Goal: Navigation & Orientation: Find specific page/section

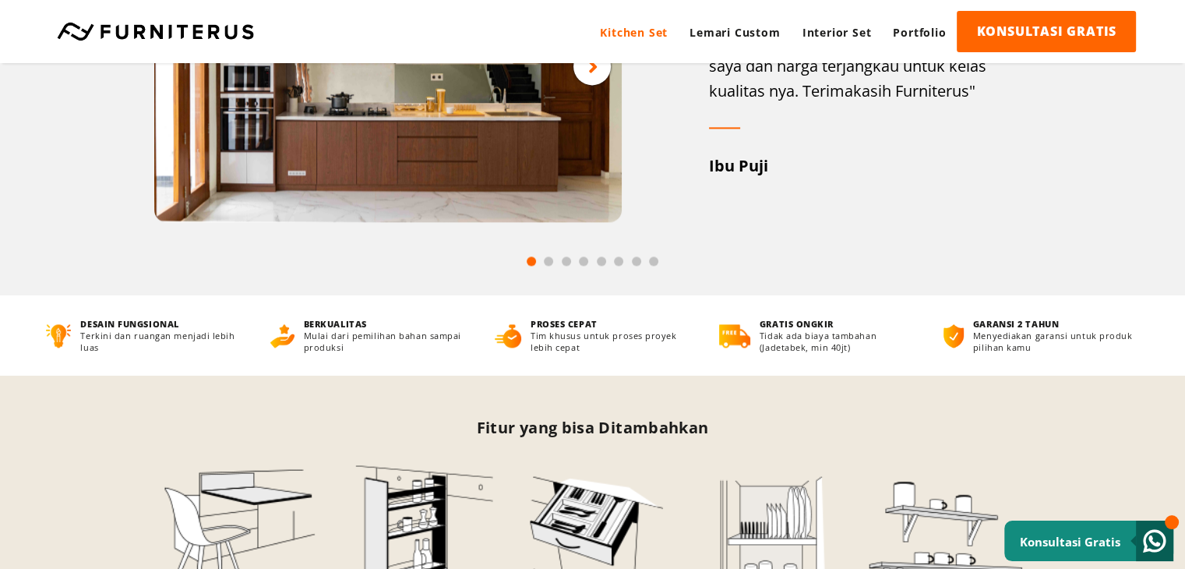
scroll to position [2224, 0]
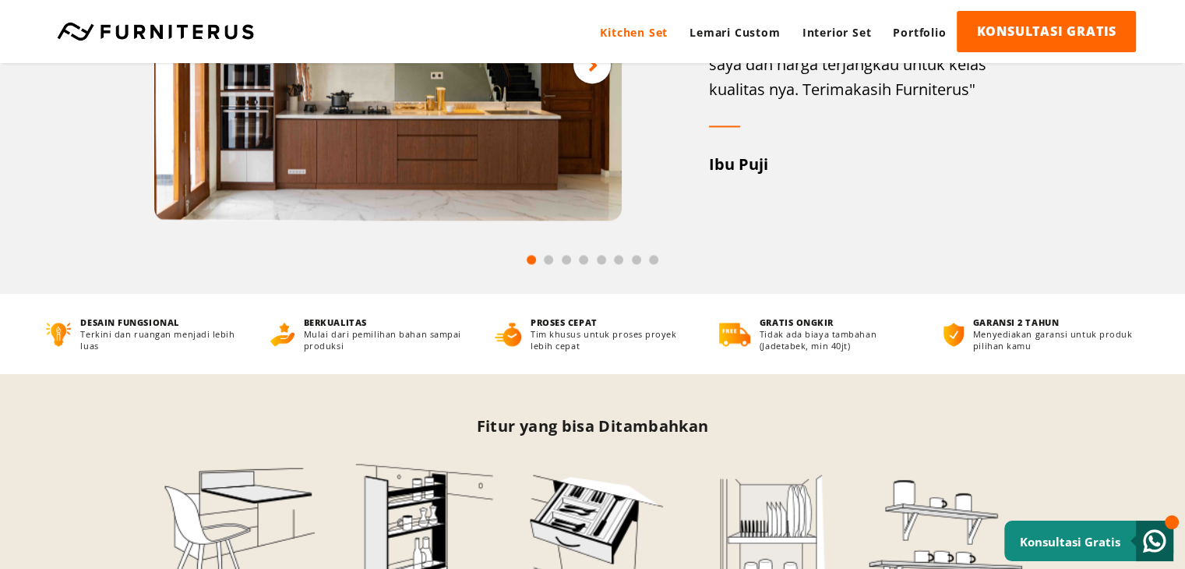
click at [592, 74] on icon at bounding box center [593, 64] width 10 height 19
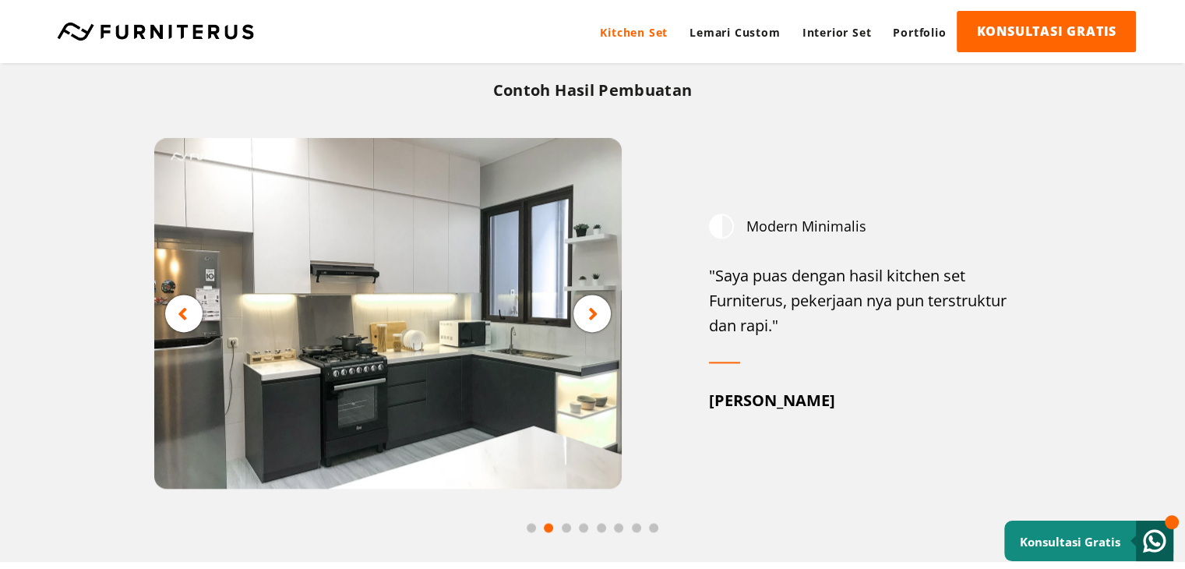
scroll to position [1994, 0]
click at [589, 323] on icon at bounding box center [593, 314] width 10 height 19
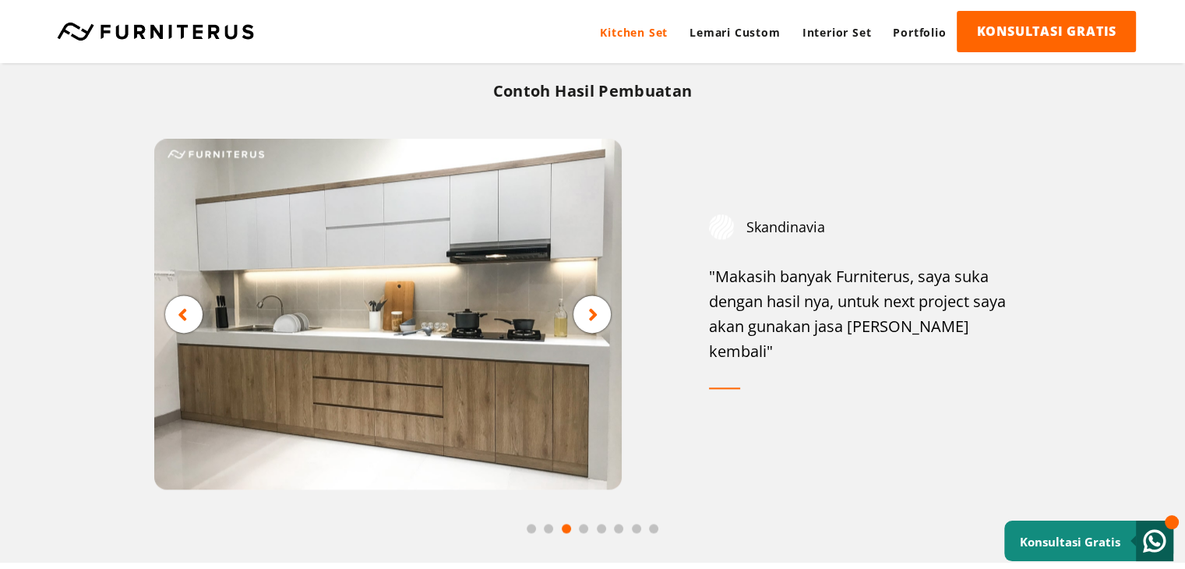
click at [589, 323] on icon at bounding box center [593, 314] width 10 height 19
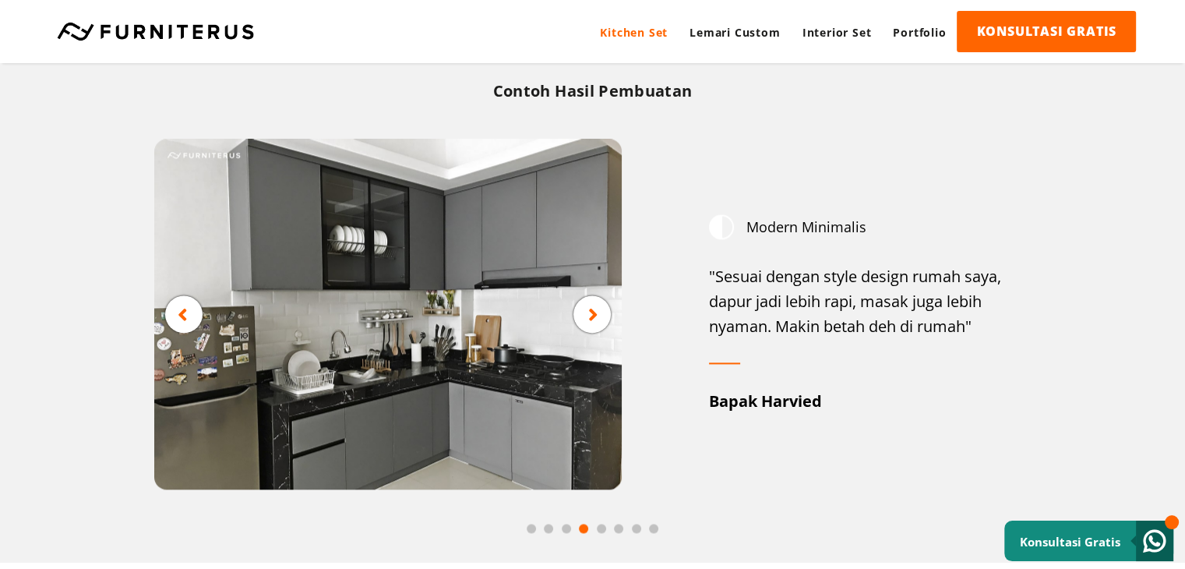
click at [589, 323] on icon at bounding box center [593, 314] width 10 height 19
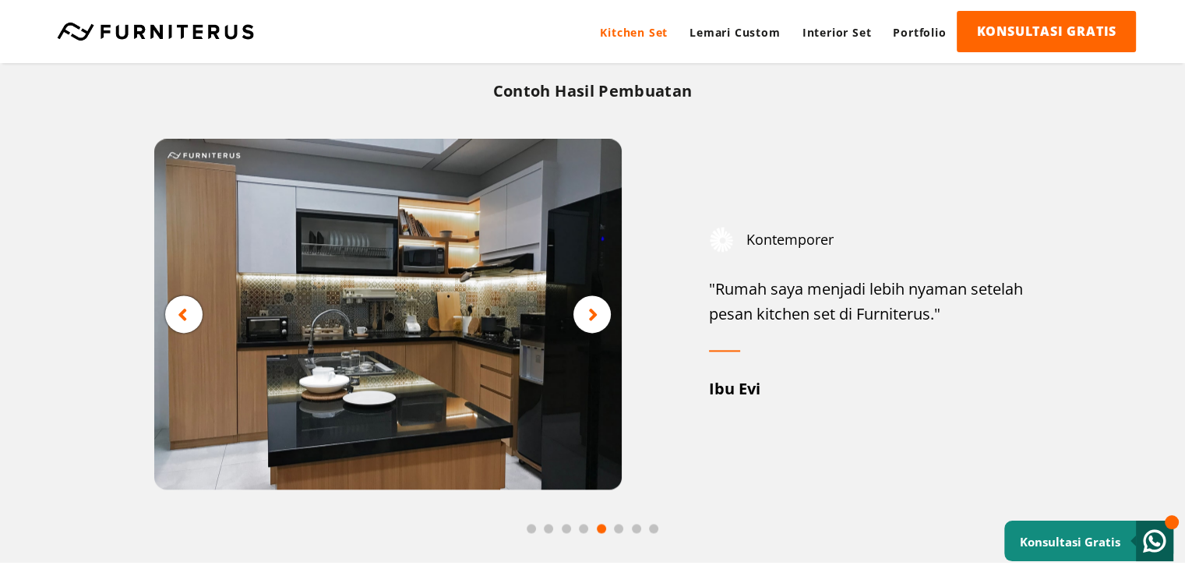
click at [589, 323] on icon at bounding box center [593, 314] width 10 height 19
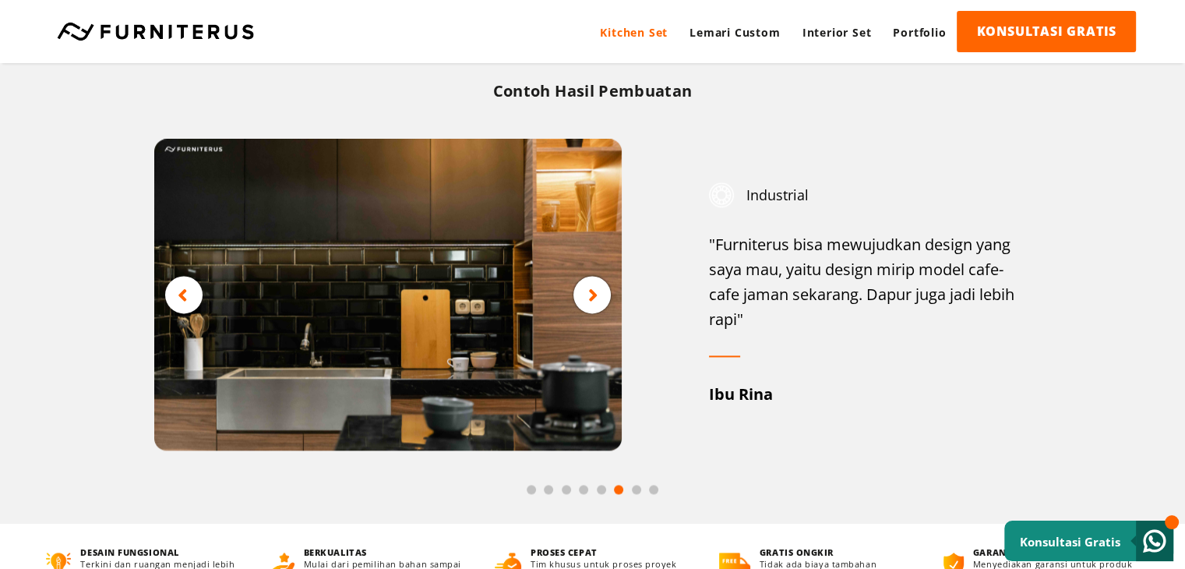
click at [589, 323] on img at bounding box center [387, 295] width 467 height 312
click at [587, 303] on div at bounding box center [591, 294] width 37 height 37
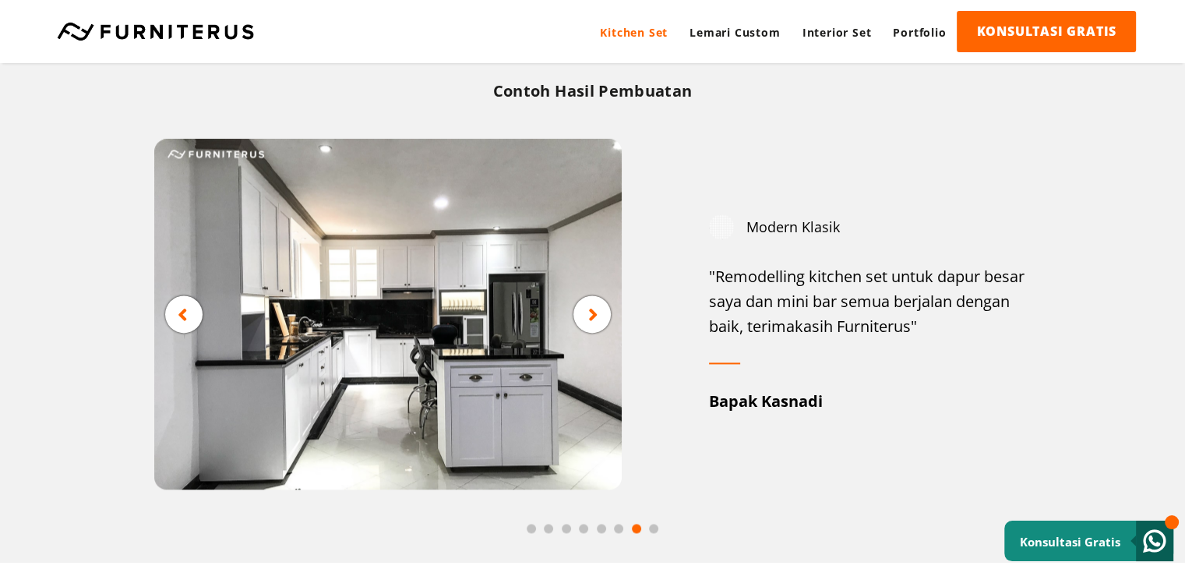
click at [587, 303] on img at bounding box center [387, 314] width 467 height 351
click at [592, 319] on icon at bounding box center [593, 314] width 10 height 19
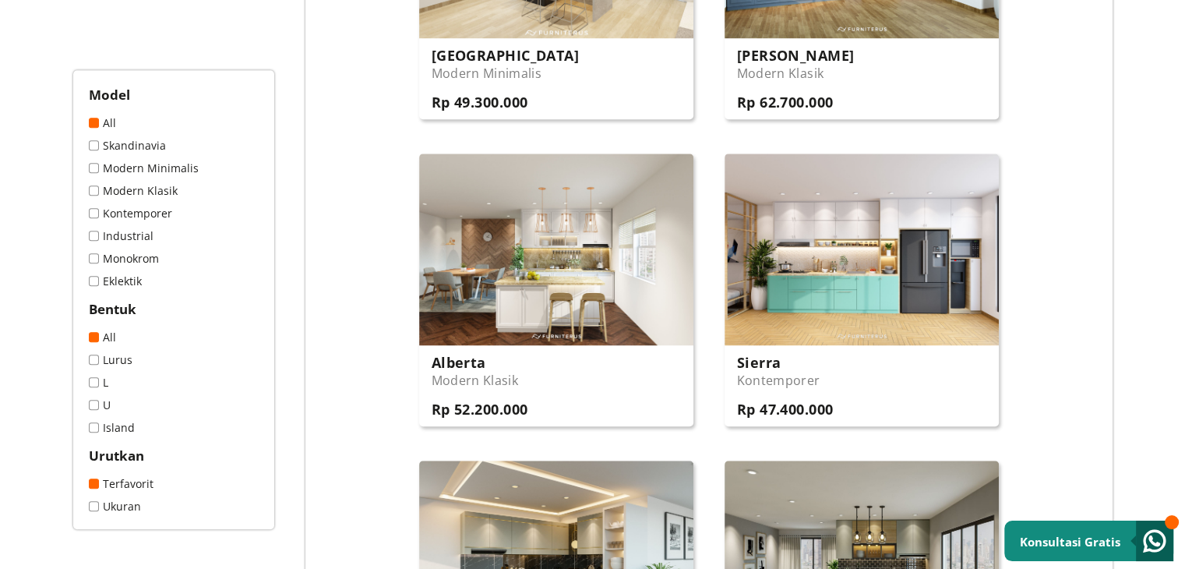
scroll to position [0, 0]
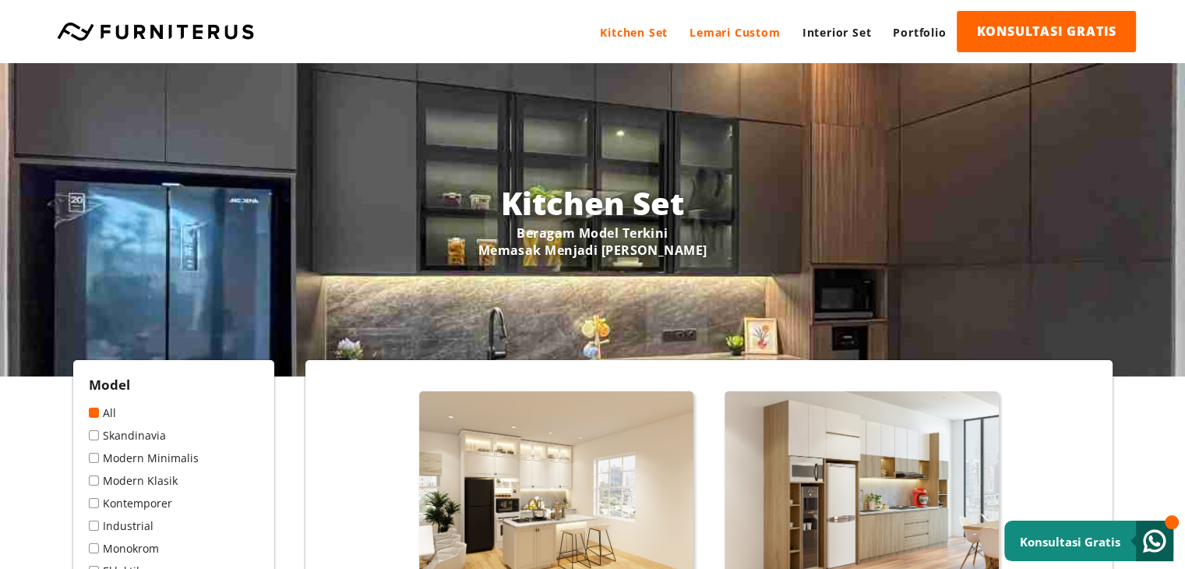
click at [726, 33] on link "Lemari Custom" at bounding box center [734, 32] width 112 height 43
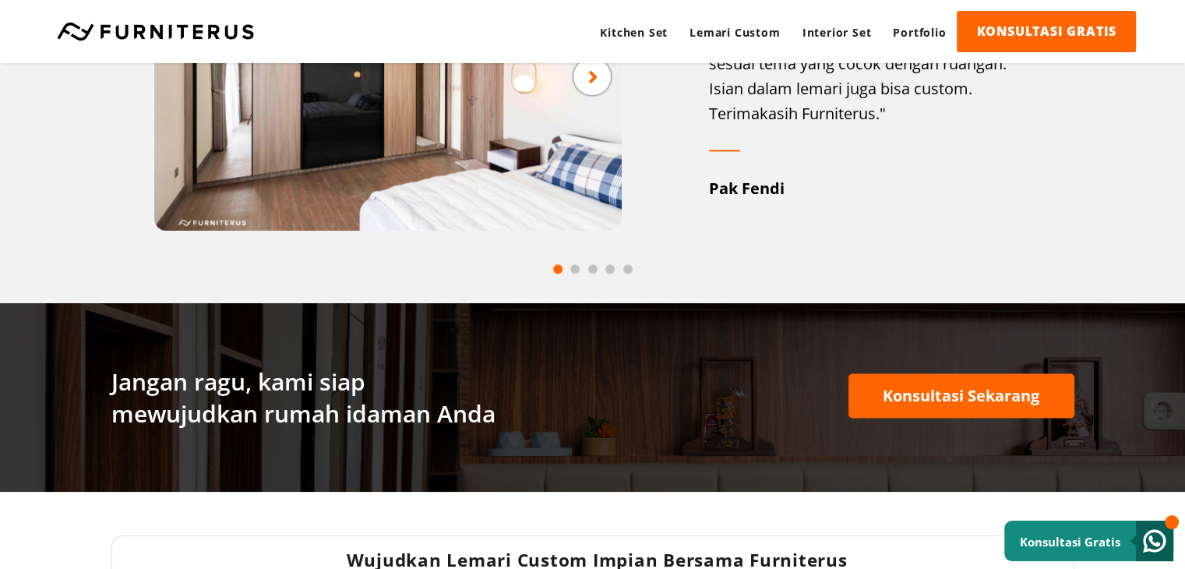
scroll to position [2222, 0]
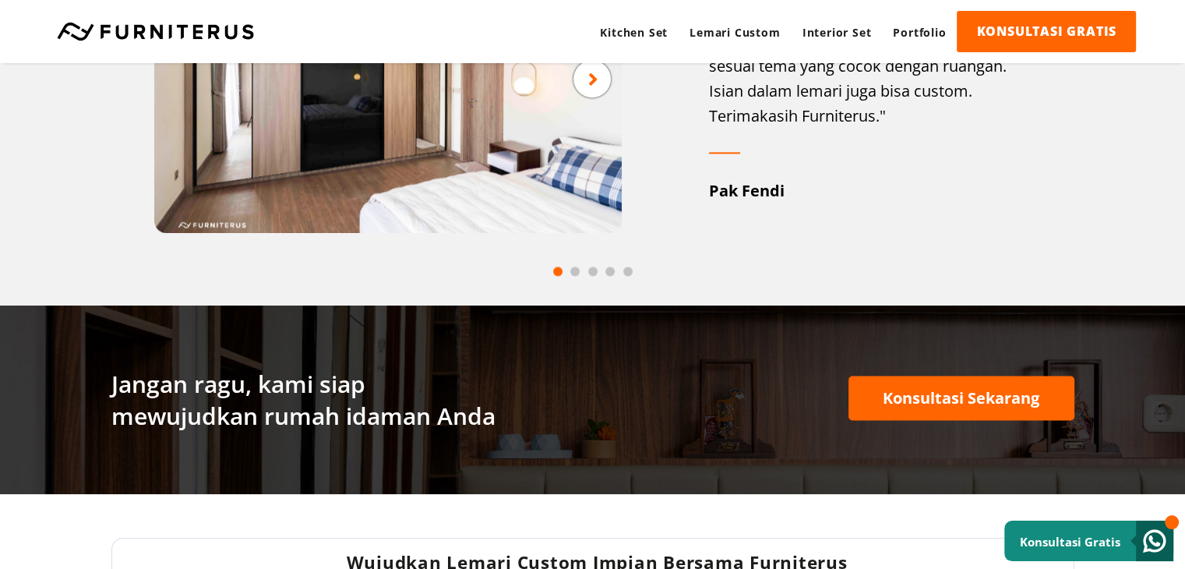
click at [611, 266] on span at bounding box center [609, 270] width 9 height 9
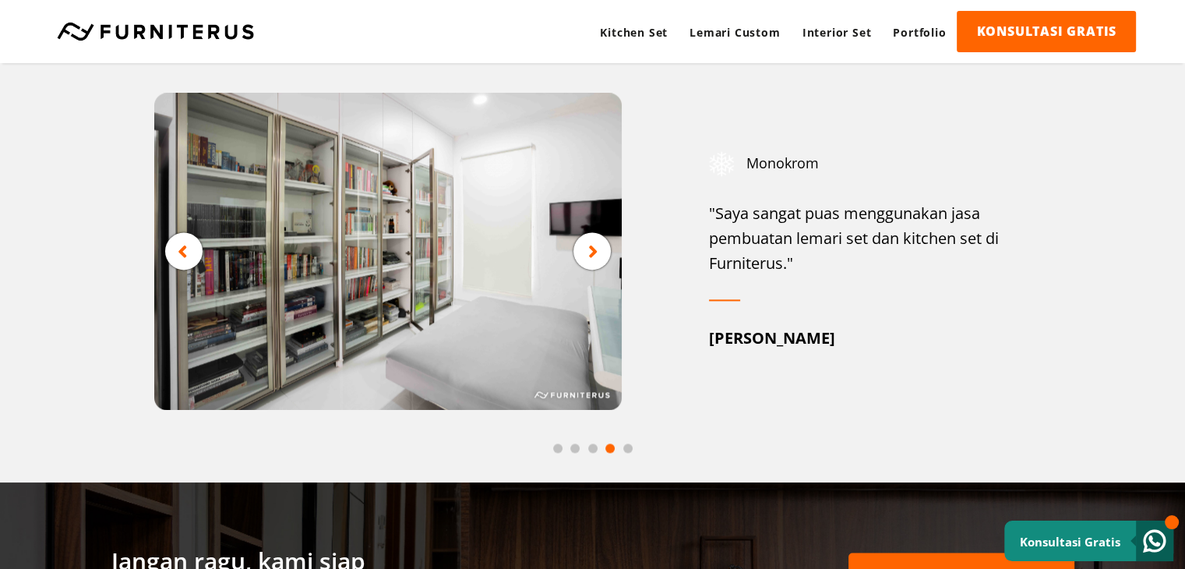
scroll to position [2053, 0]
click at [633, 448] on div at bounding box center [592, 447] width 963 height 17
click at [625, 446] on span at bounding box center [627, 447] width 9 height 9
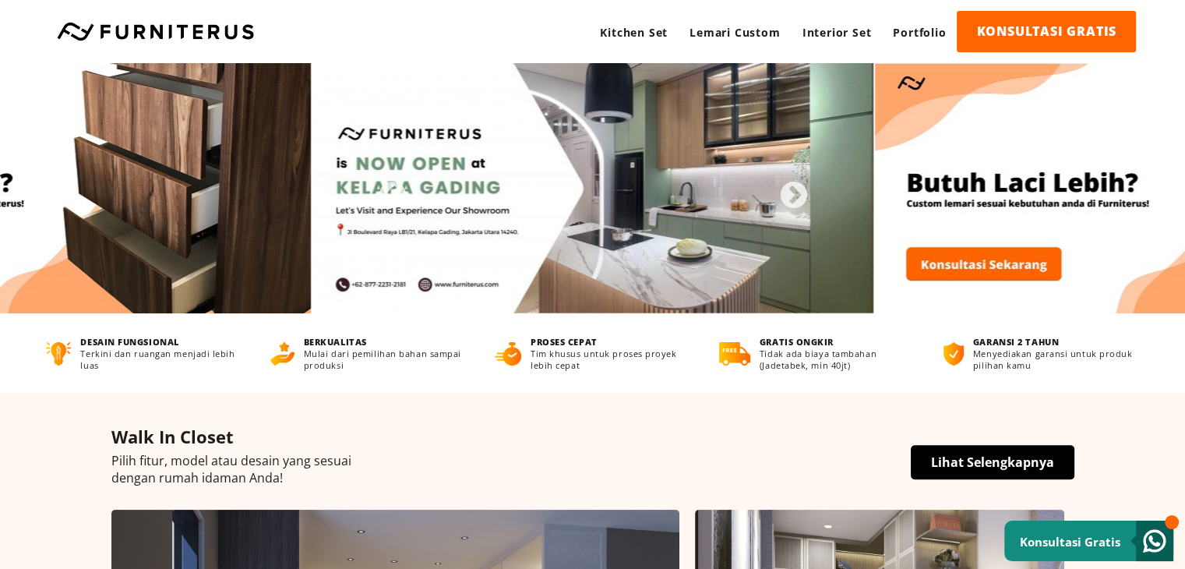
scroll to position [0, 0]
click at [1008, 458] on link "Lihat Selengkapnya" at bounding box center [993, 462] width 164 height 34
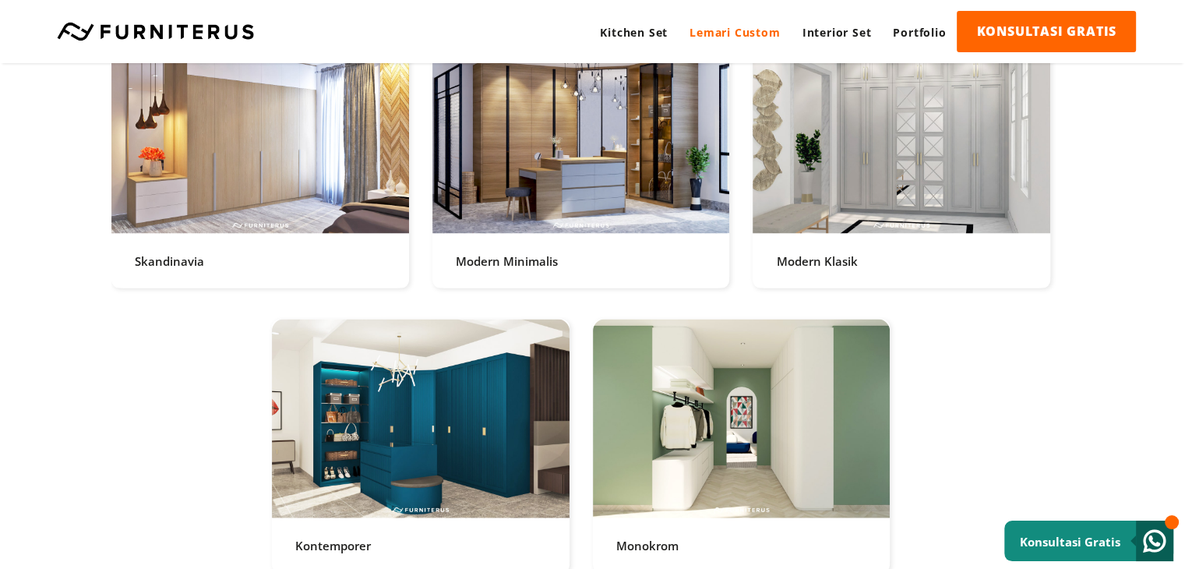
scroll to position [3159, 0]
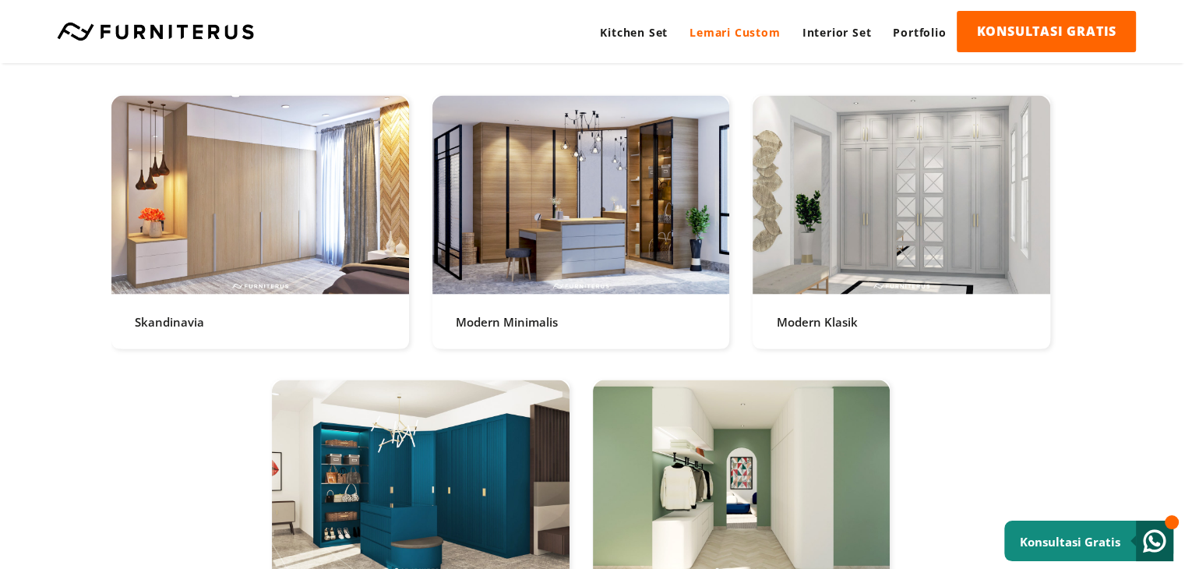
click at [499, 321] on link at bounding box center [581, 222] width 298 height 253
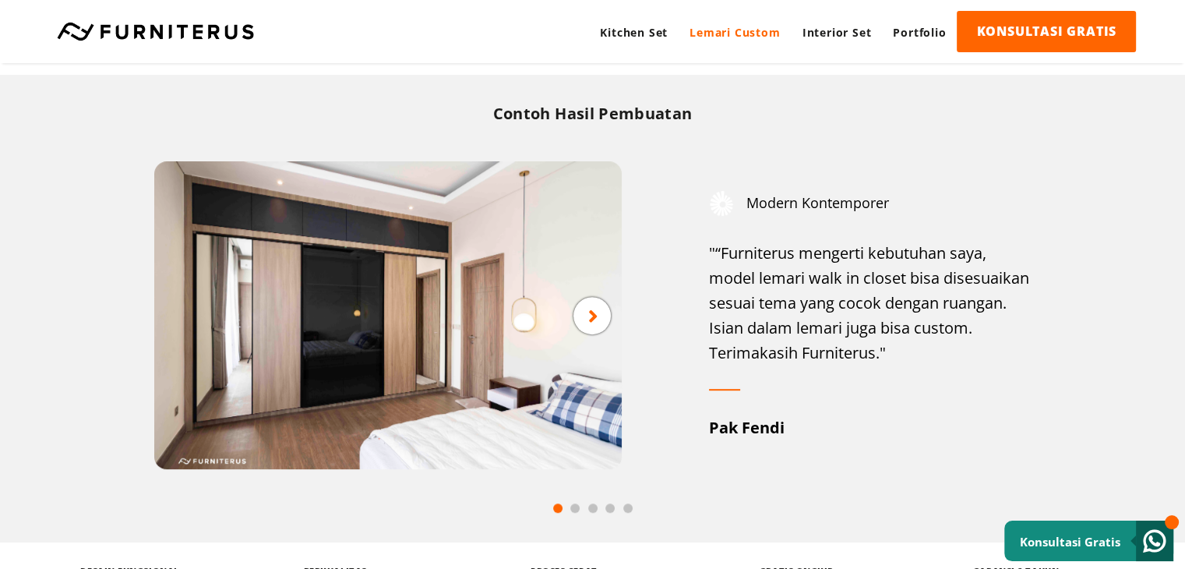
scroll to position [707, 0]
click at [595, 308] on icon at bounding box center [593, 314] width 10 height 19
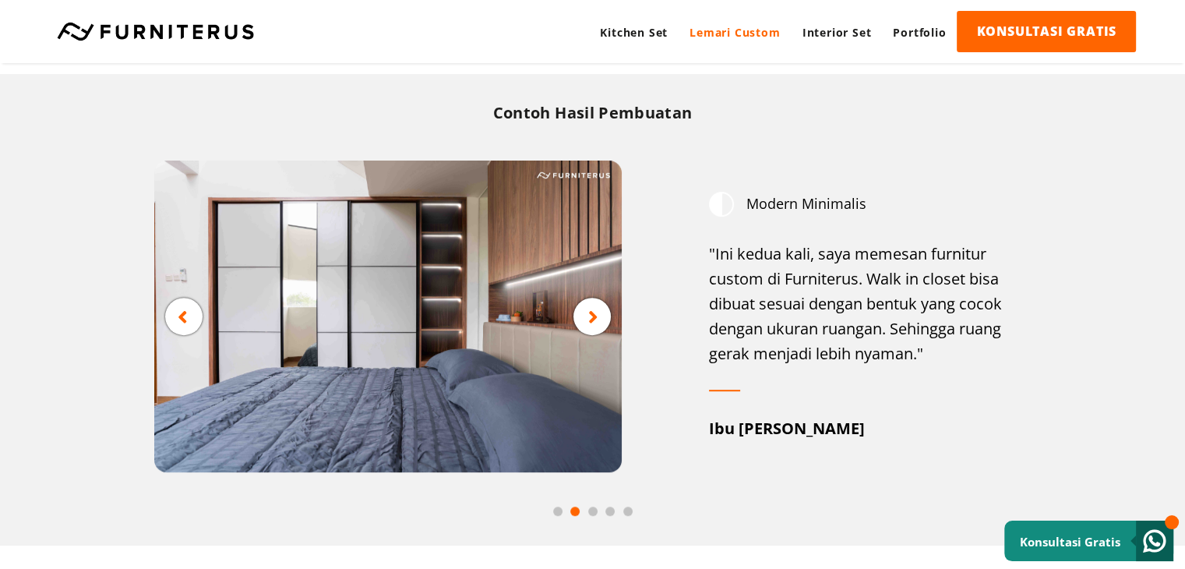
click at [595, 308] on icon at bounding box center [593, 316] width 10 height 19
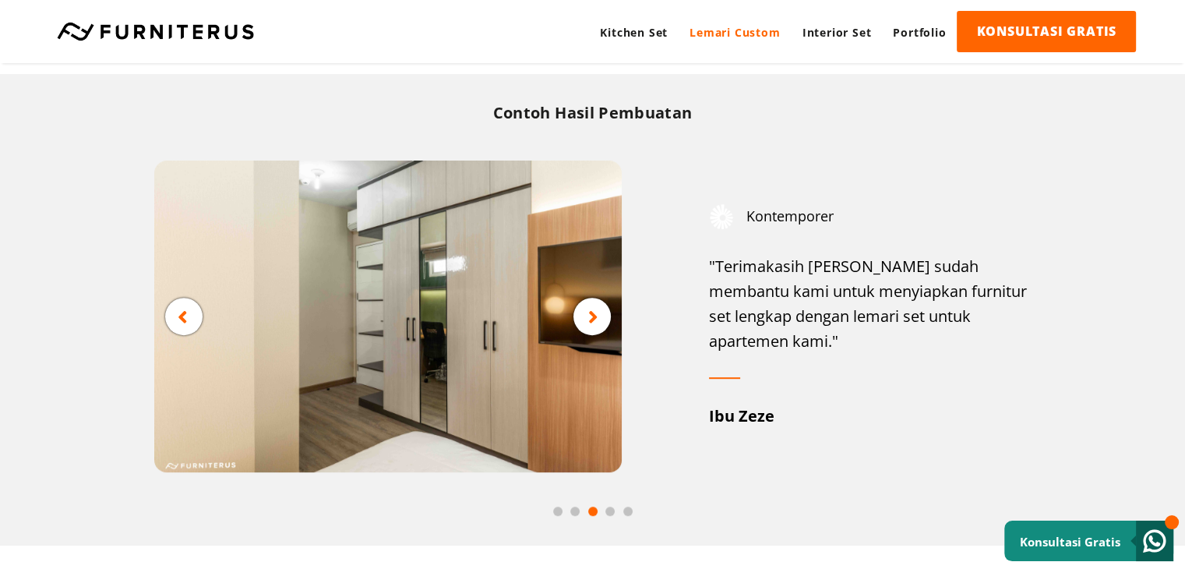
click at [595, 308] on icon at bounding box center [593, 316] width 10 height 19
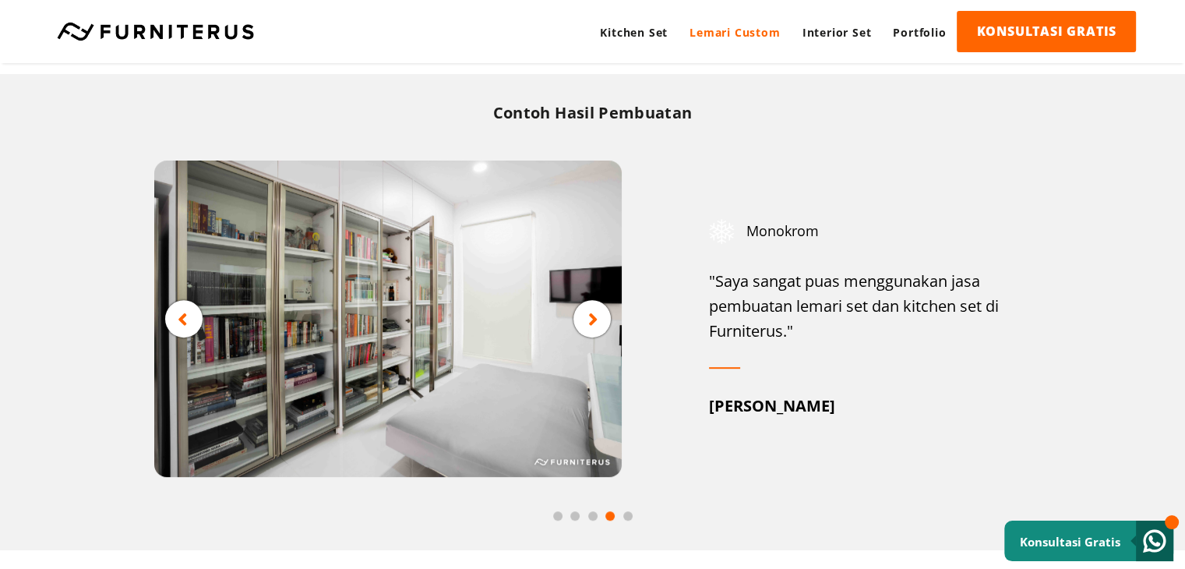
click at [595, 308] on div at bounding box center [591, 318] width 37 height 37
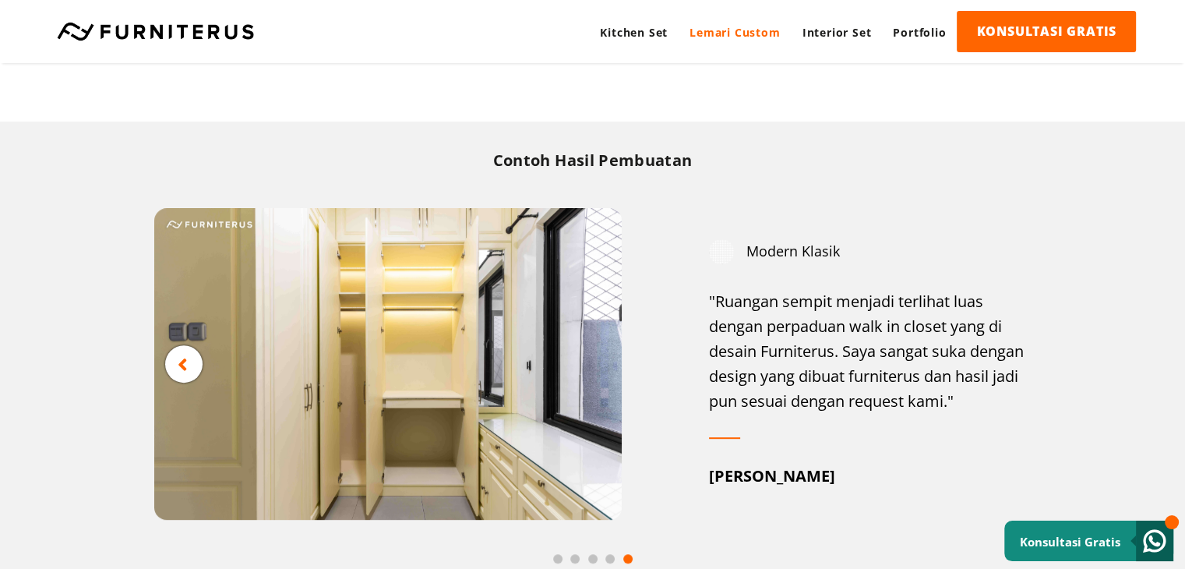
scroll to position [657, 0]
